Goal: Task Accomplishment & Management: Use online tool/utility

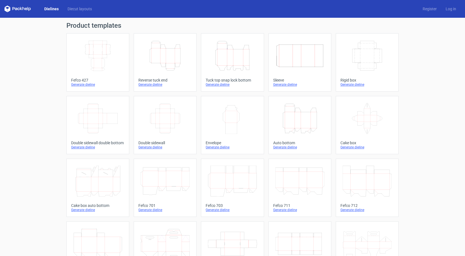
click at [225, 60] on icon "Height Depth Width" at bounding box center [232, 55] width 49 height 31
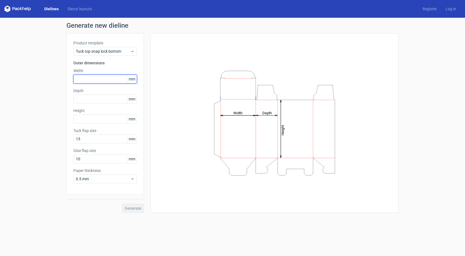
click at [111, 79] on input "text" at bounding box center [105, 79] width 64 height 9
click at [89, 81] on input "text" at bounding box center [105, 79] width 64 height 9
click at [101, 173] on div "Paper thickness 0.5 mm" at bounding box center [105, 176] width 64 height 16
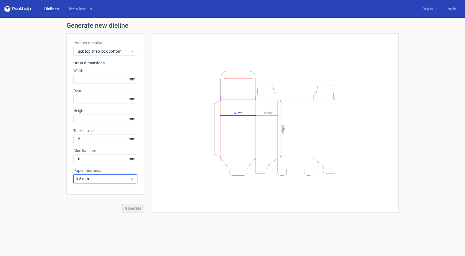
click at [101, 179] on span "0.5 mm" at bounding box center [103, 179] width 55 height 6
click at [99, 206] on div "1 mm" at bounding box center [105, 208] width 59 height 9
click at [83, 76] on input "text" at bounding box center [105, 79] width 64 height 9
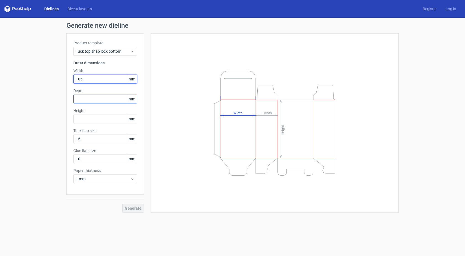
type input "105"
click at [86, 96] on input "text" at bounding box center [105, 98] width 64 height 9
type input "105"
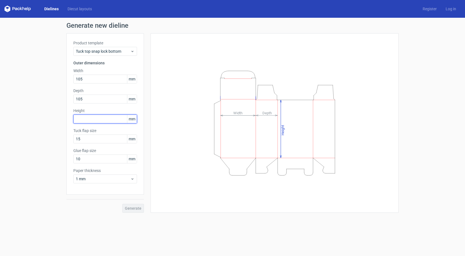
click at [91, 118] on input "text" at bounding box center [105, 118] width 64 height 9
type input "90"
click at [134, 205] on button "Generate" at bounding box center [133, 208] width 22 height 9
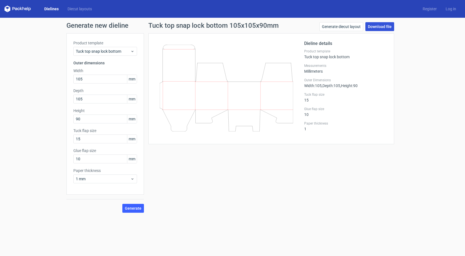
click at [377, 28] on link "Download file" at bounding box center [380, 26] width 29 height 9
